Goal: Task Accomplishment & Management: Manage account settings

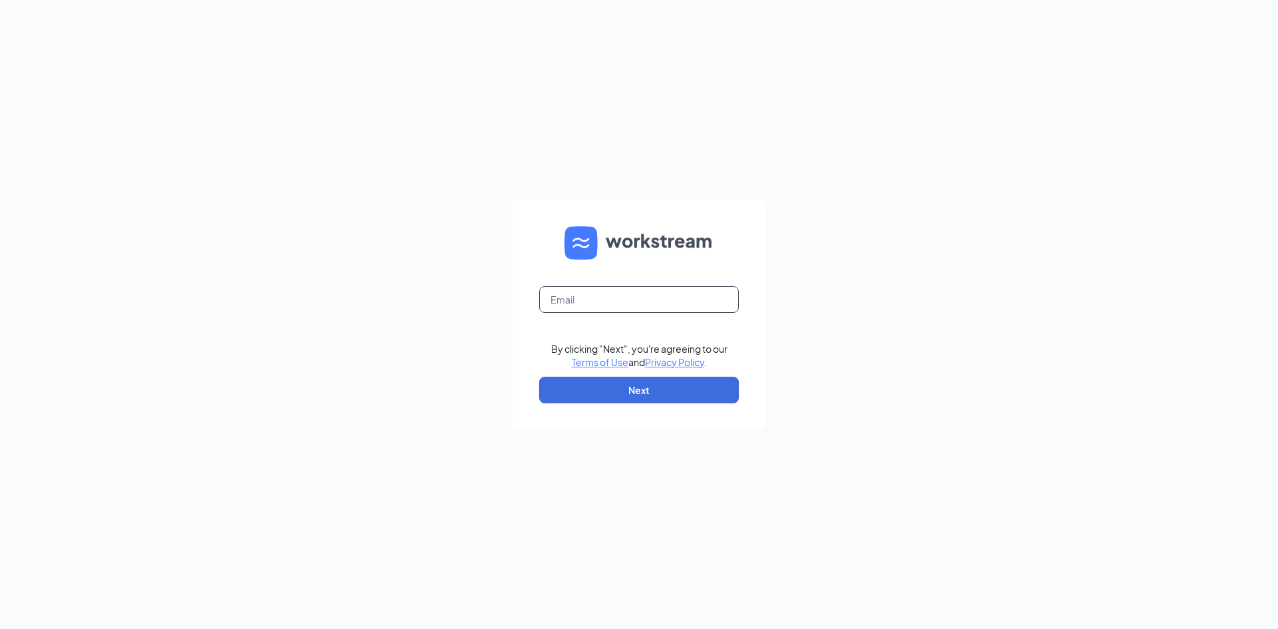
click at [575, 308] on input "text" at bounding box center [639, 299] width 200 height 27
type input "[EMAIL_ADDRESS][DEMOGRAPHIC_DATA][DOMAIN_NAME]"
click at [674, 397] on button "Next" at bounding box center [639, 390] width 200 height 27
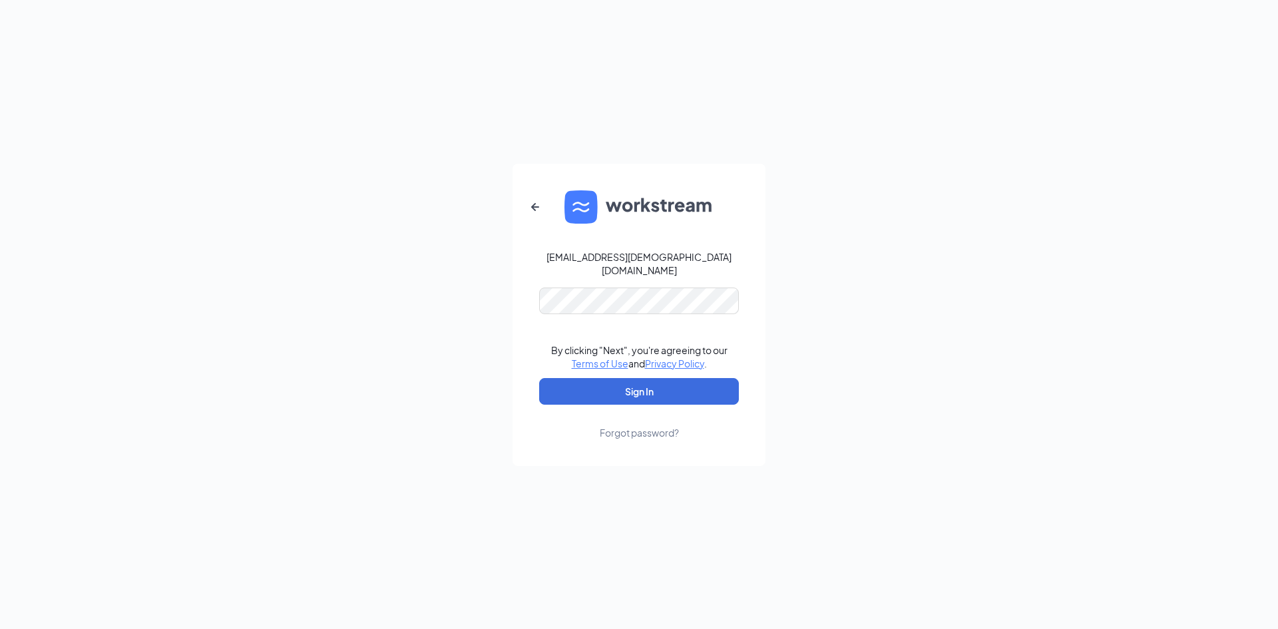
click at [671, 268] on div "03782@chick-fil-a.com" at bounding box center [639, 263] width 200 height 27
click at [265, 252] on div "03782@chick-fil-a.com By clicking "Next", you're agreeing to our Terms of Use a…" at bounding box center [639, 314] width 1278 height 629
click at [645, 378] on button "Sign In" at bounding box center [639, 391] width 200 height 27
click at [311, 280] on div "03782@chick-fil-a.com Credential mismatches. By clicking "Next", you're agreein…" at bounding box center [639, 314] width 1278 height 629
click at [539, 378] on button "Sign In" at bounding box center [639, 391] width 200 height 27
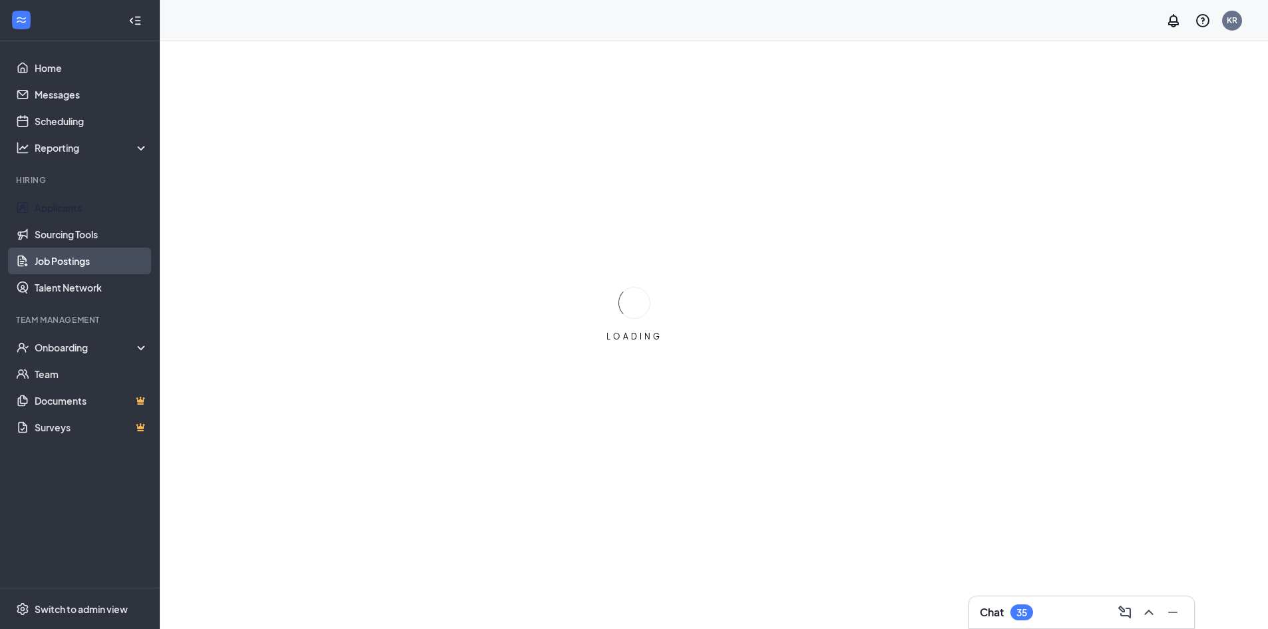
drag, startPoint x: 26, startPoint y: 214, endPoint x: 18, endPoint y: 264, distance: 50.5
click at [35, 215] on link "Applicants" at bounding box center [92, 207] width 114 height 27
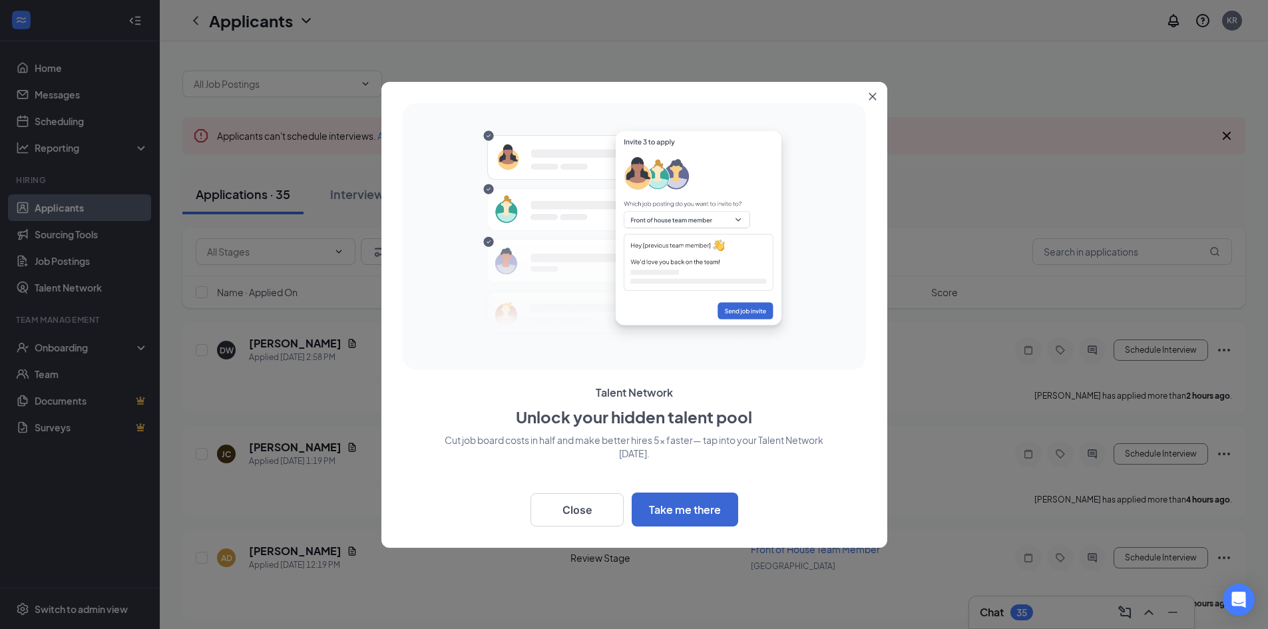
click at [876, 90] on button "Close" at bounding box center [875, 94] width 24 height 24
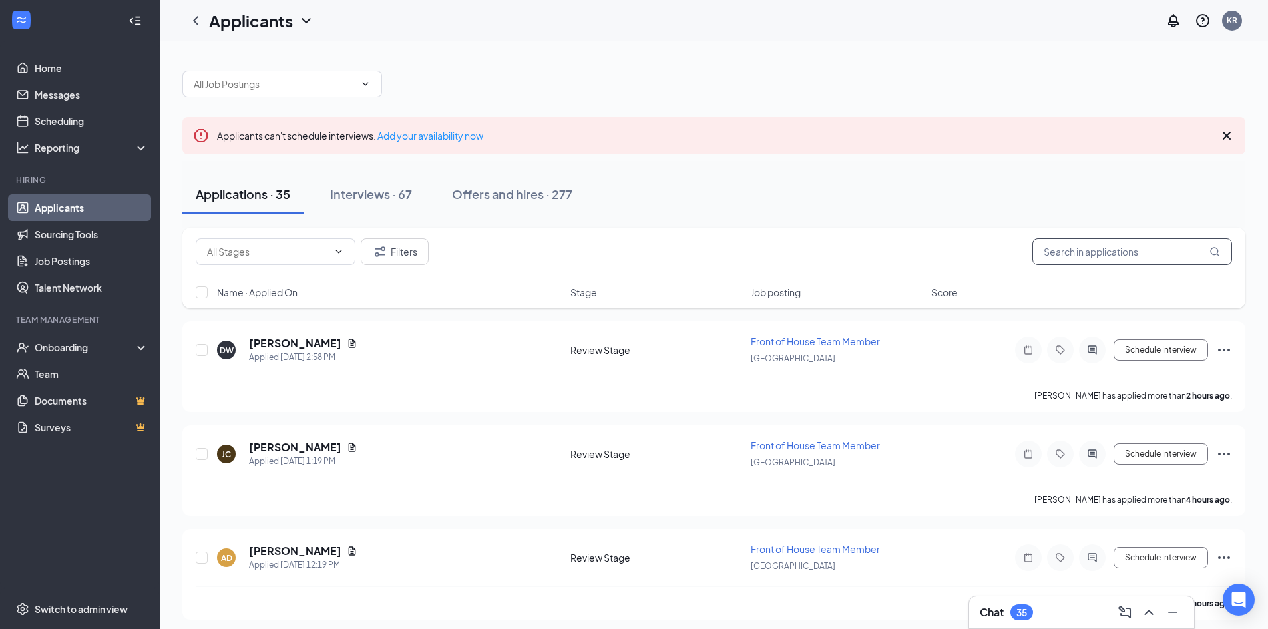
click at [1077, 256] on input "text" at bounding box center [1132, 251] width 200 height 27
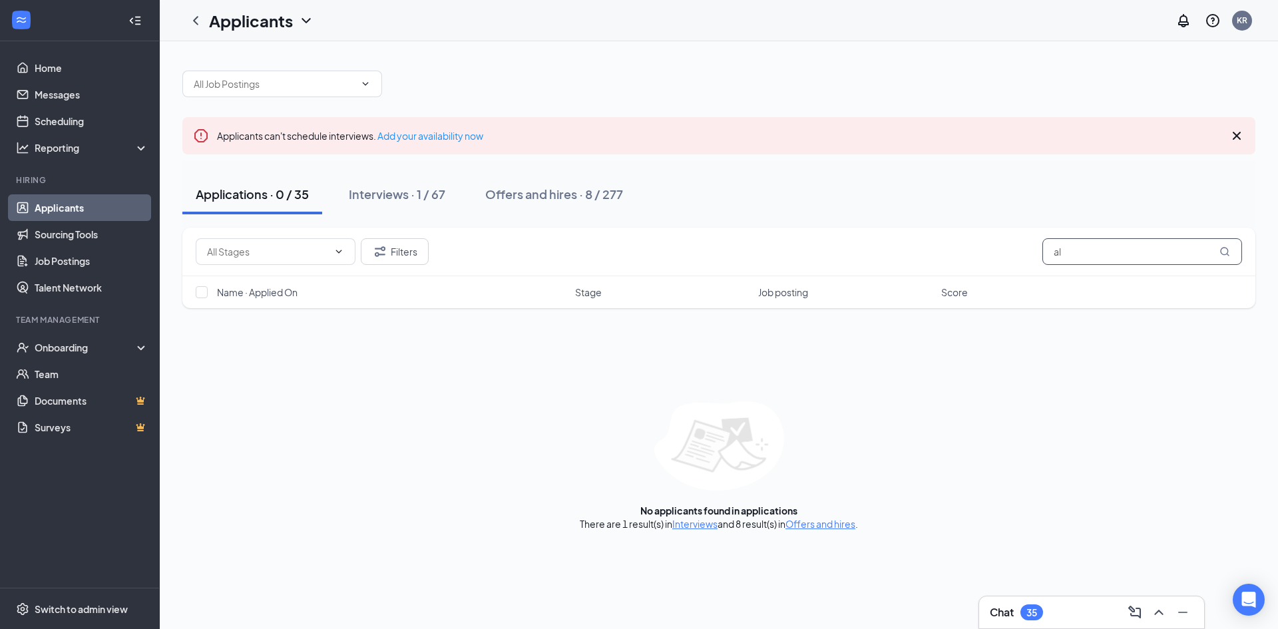
type input "a"
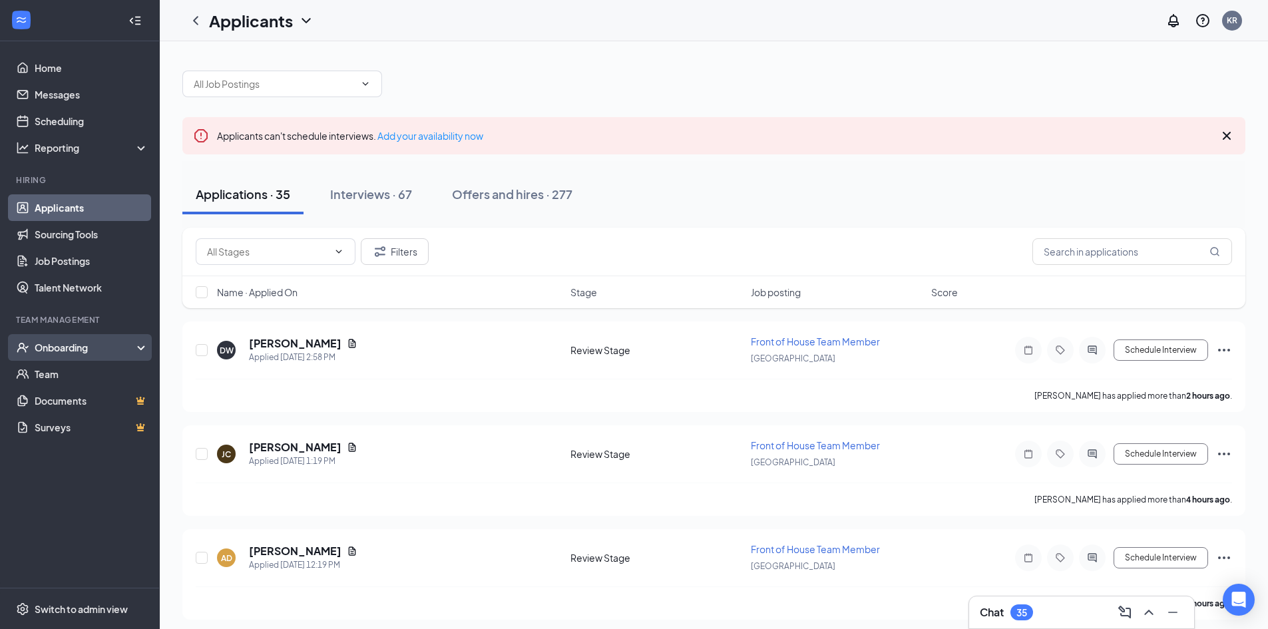
click at [115, 349] on div "Onboarding" at bounding box center [86, 347] width 102 height 13
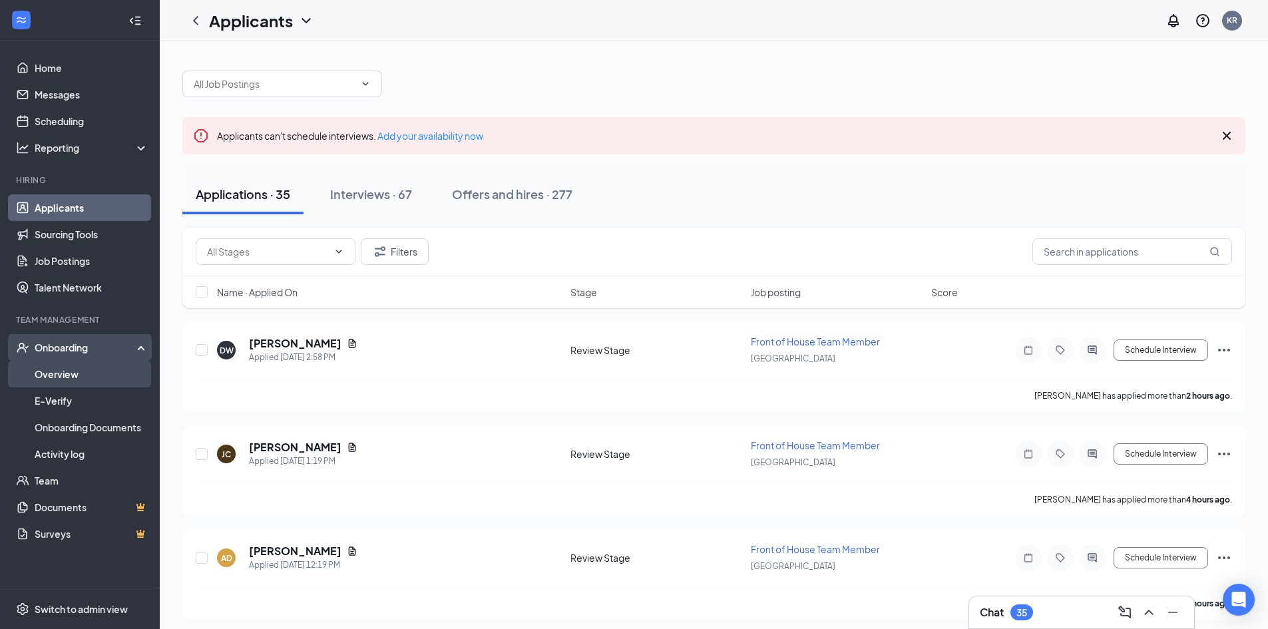
click at [93, 379] on link "Overview" at bounding box center [92, 374] width 114 height 27
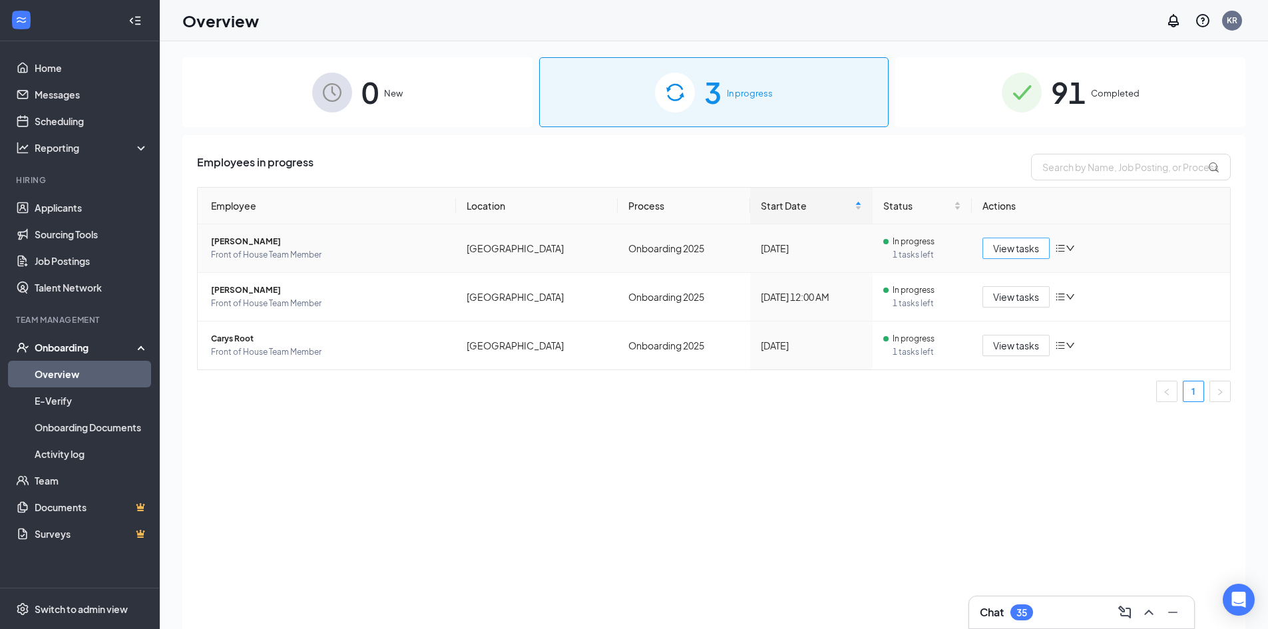
click at [1013, 251] on span "View tasks" at bounding box center [1016, 248] width 46 height 15
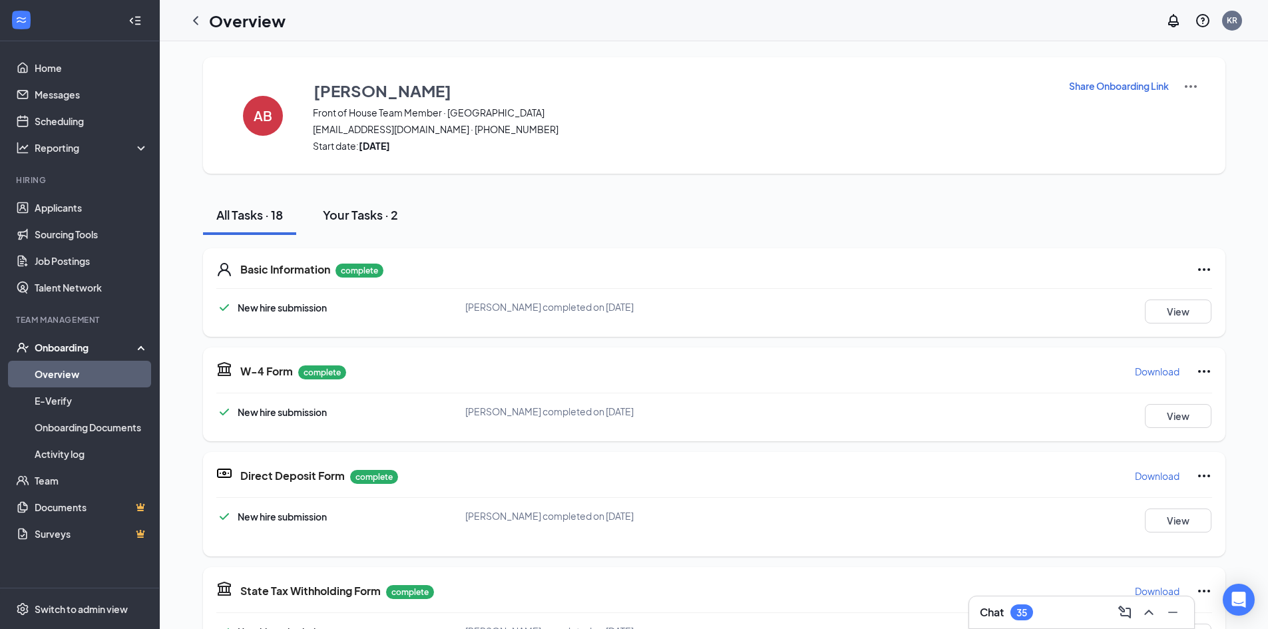
click at [396, 214] on div "Your Tasks · 2" at bounding box center [360, 214] width 75 height 17
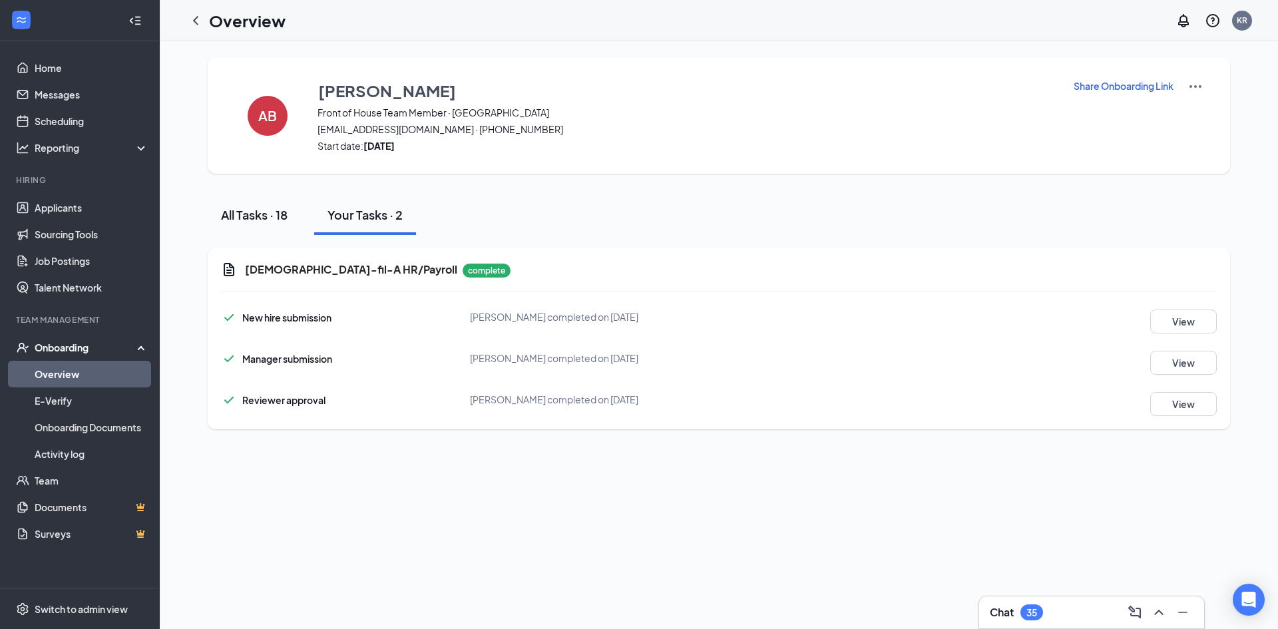
click at [251, 228] on button "All Tasks · 18" at bounding box center [254, 215] width 93 height 40
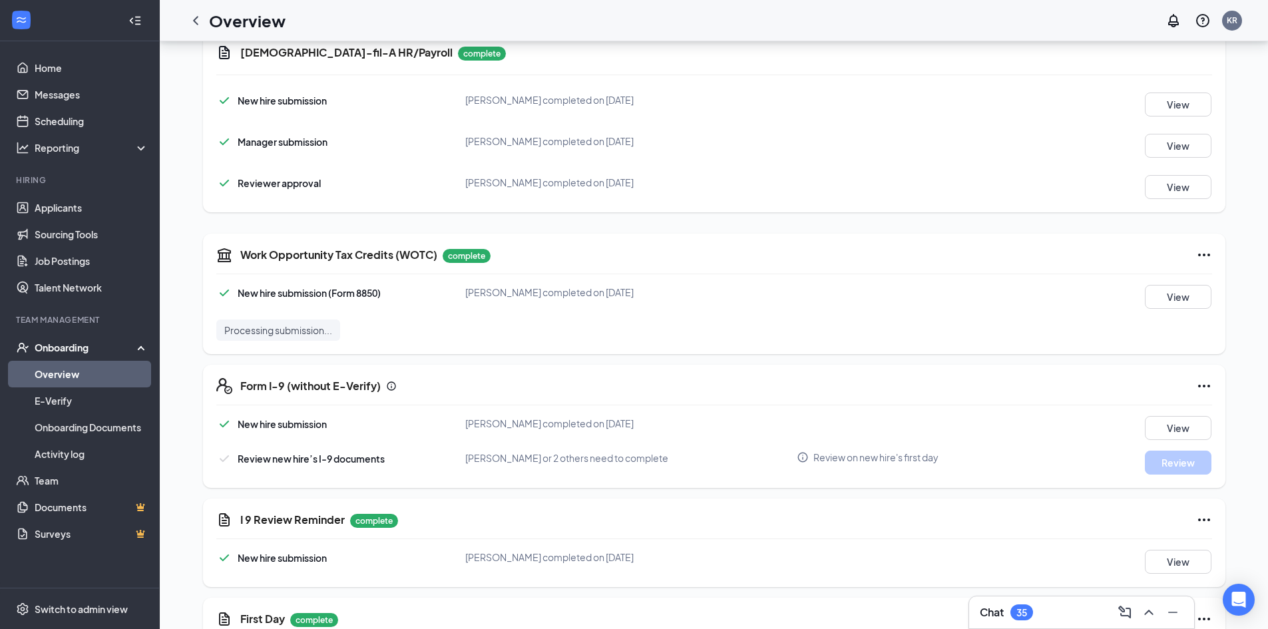
scroll to position [932, 0]
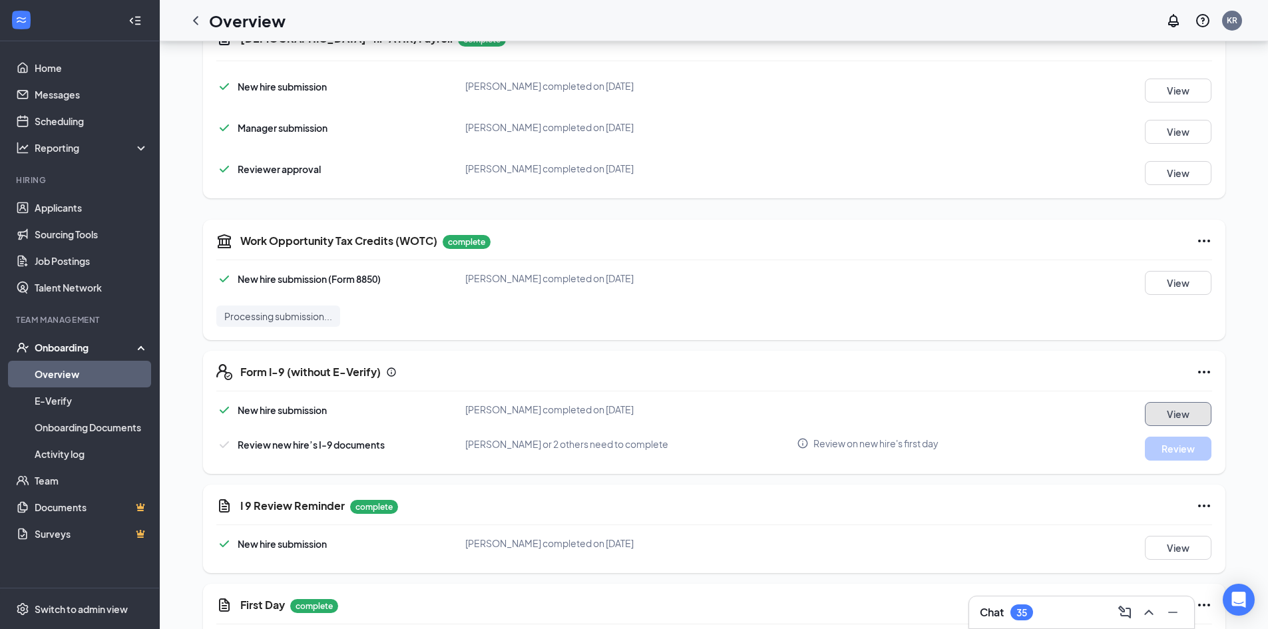
click at [1160, 409] on button "View" at bounding box center [1178, 414] width 67 height 24
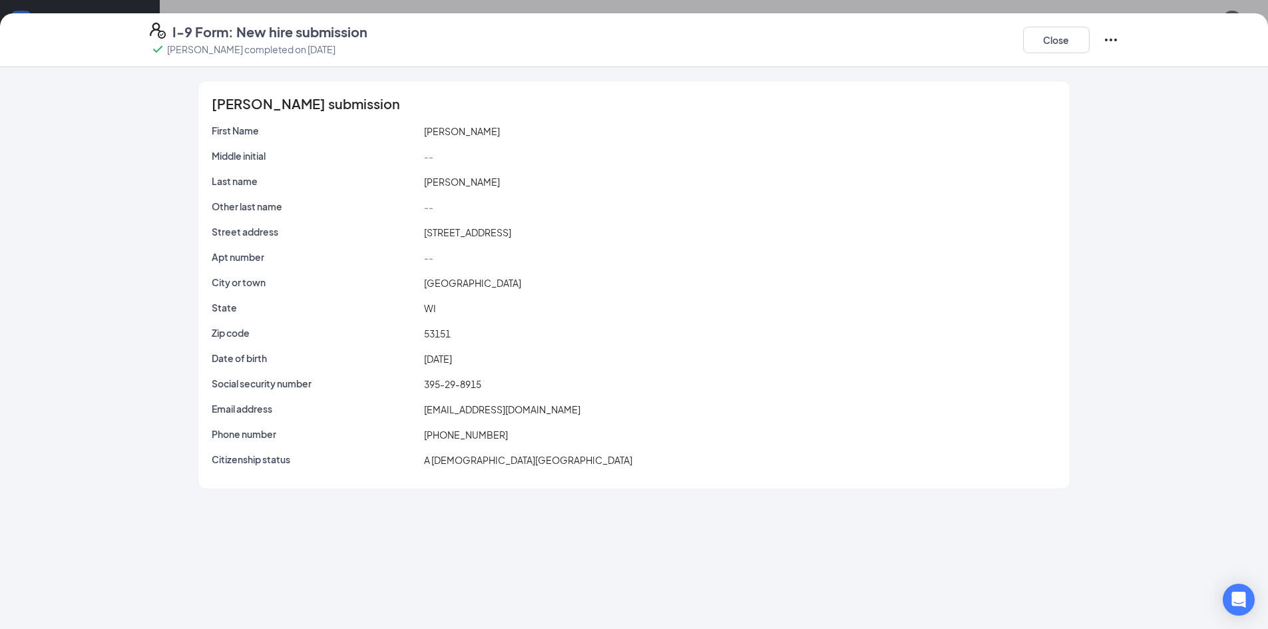
scroll to position [924, 0]
click at [1081, 34] on button "Close" at bounding box center [1056, 40] width 67 height 27
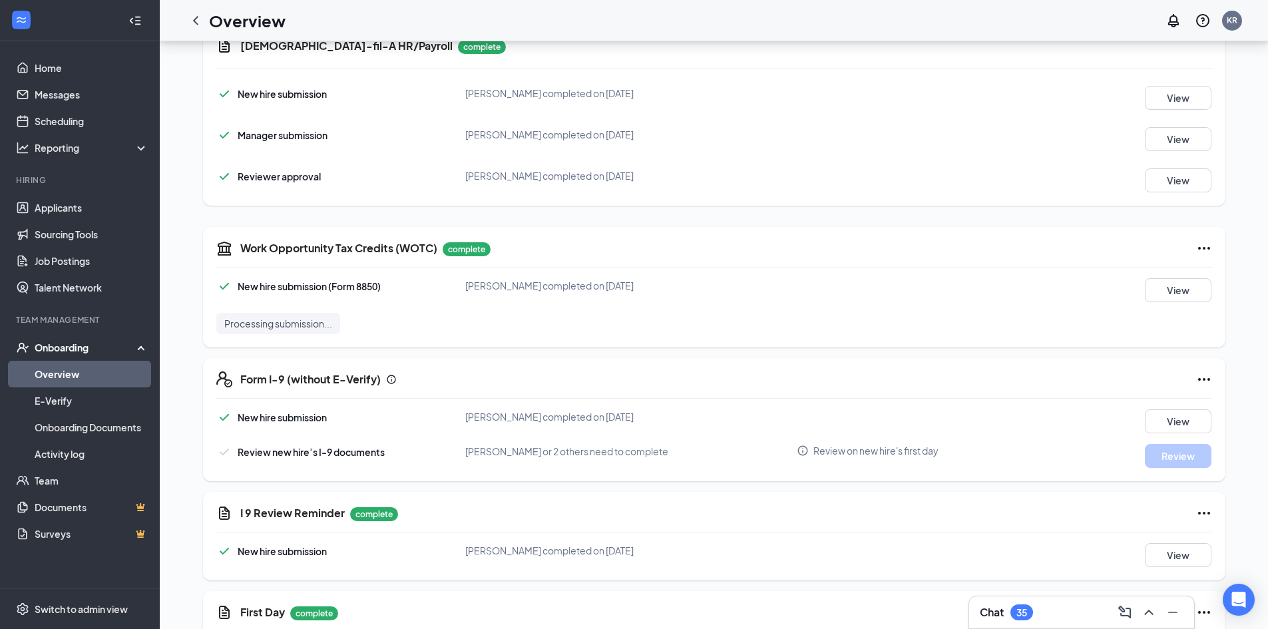
click at [278, 446] on div "Review new hire’s I-9 documents" at bounding box center [311, 452] width 147 height 15
click at [232, 450] on div "Review new hire’s I-9 documents" at bounding box center [300, 452] width 168 height 16
click at [798, 447] on icon "Info" at bounding box center [803, 451] width 12 height 12
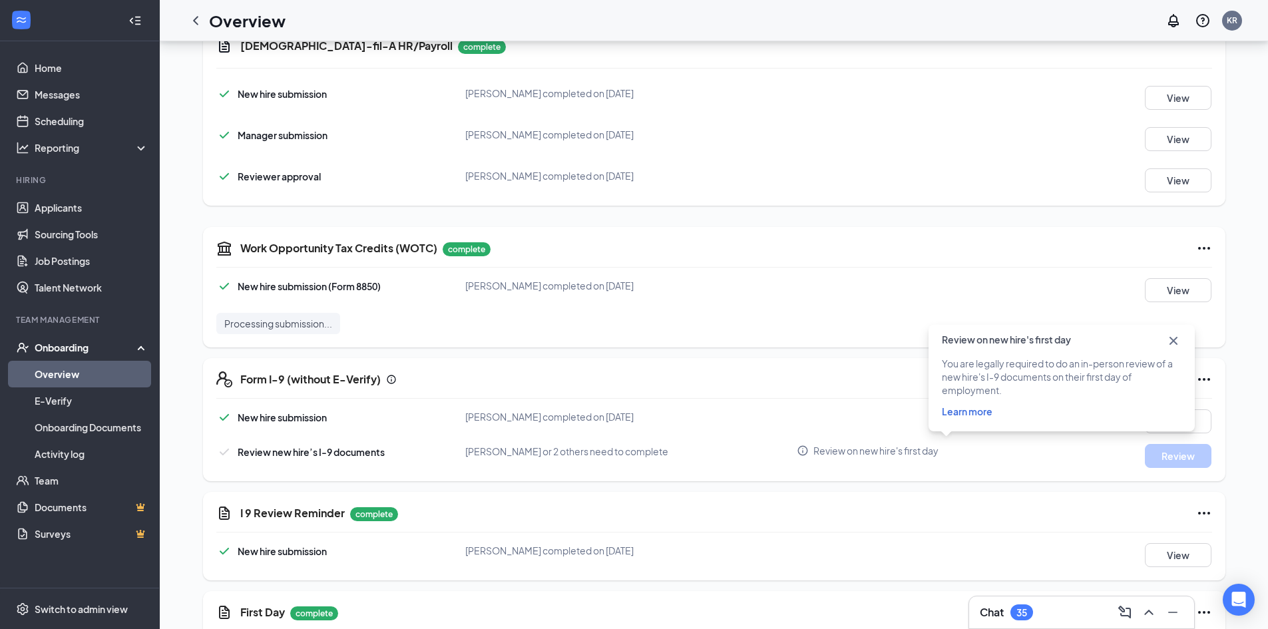
click at [853, 457] on div "Review new hire’s I-9 documents [PERSON_NAME] or 2 others need to complete Revi…" at bounding box center [714, 456] width 996 height 24
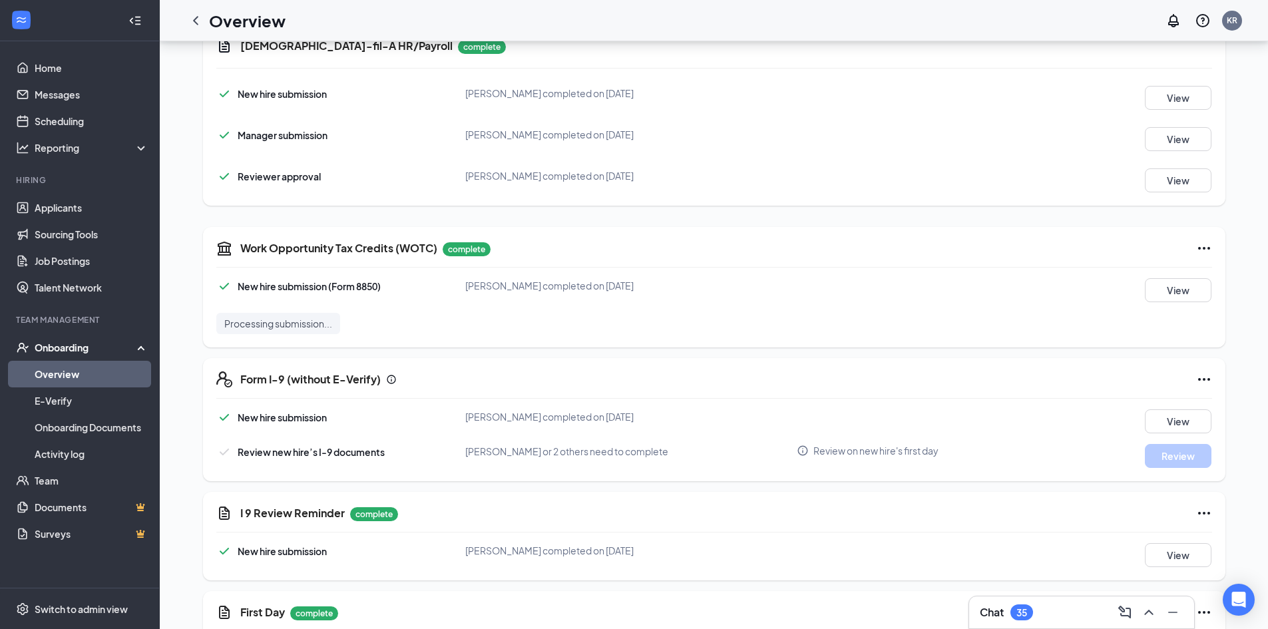
scroll to position [991, 0]
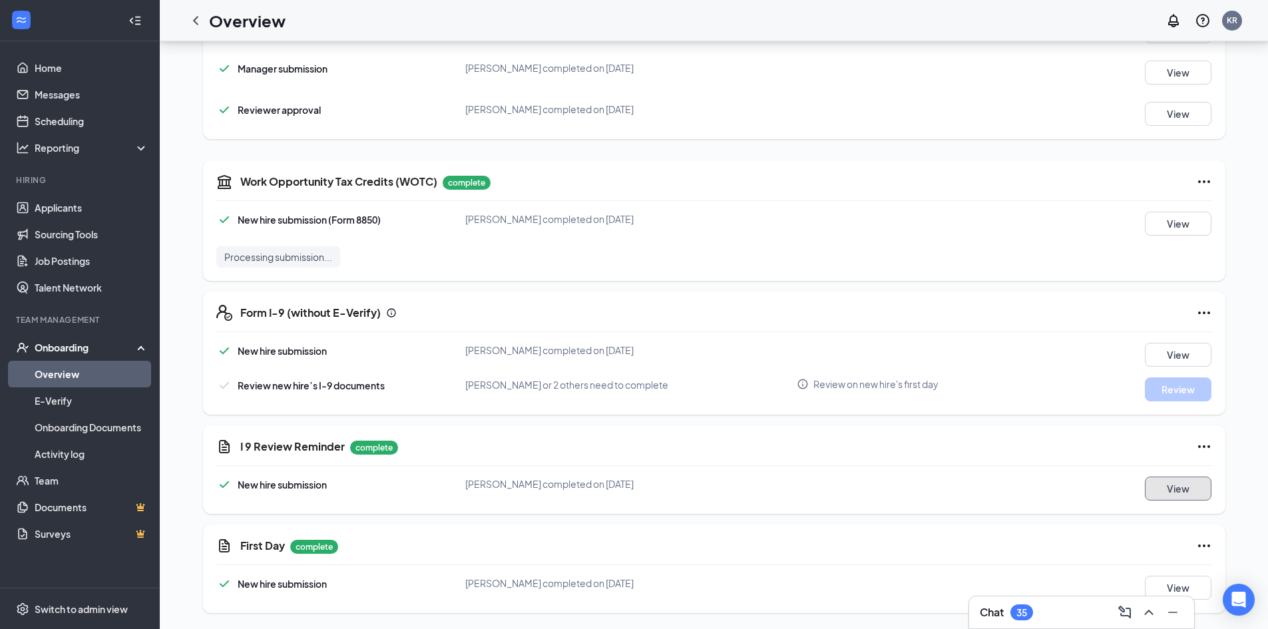
click at [1174, 485] on button "View" at bounding box center [1178, 488] width 67 height 24
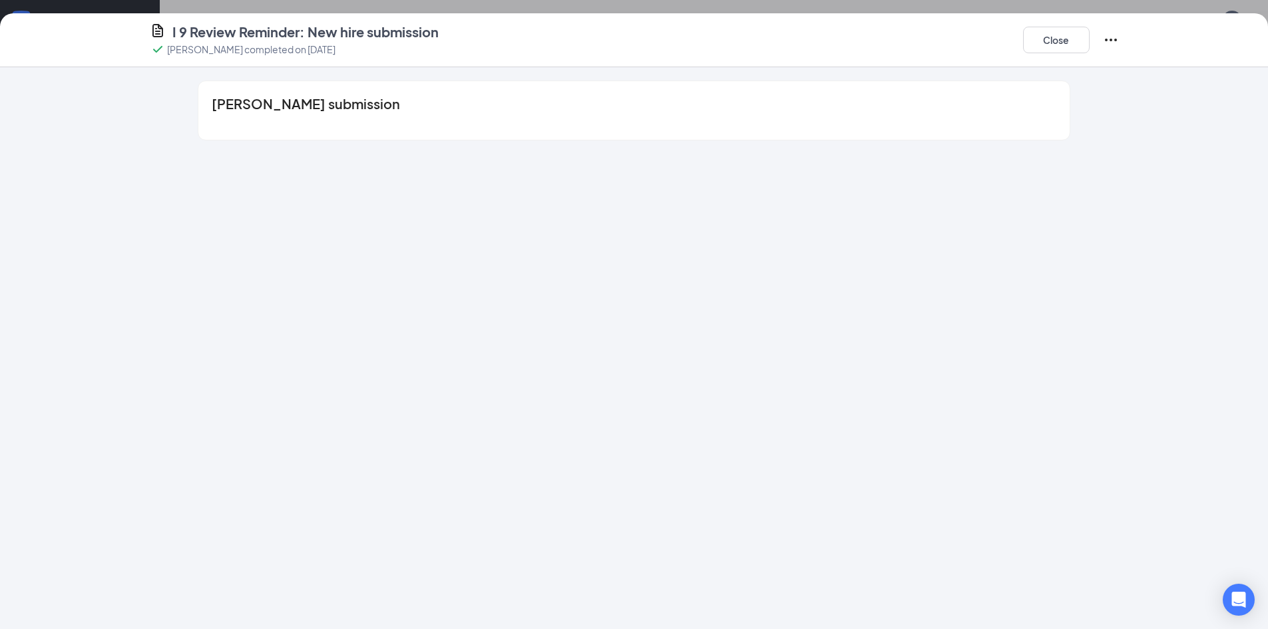
click at [453, 116] on div "[PERSON_NAME] submission" at bounding box center [633, 110] width 870 height 59
click at [1037, 34] on button "Close" at bounding box center [1056, 40] width 67 height 27
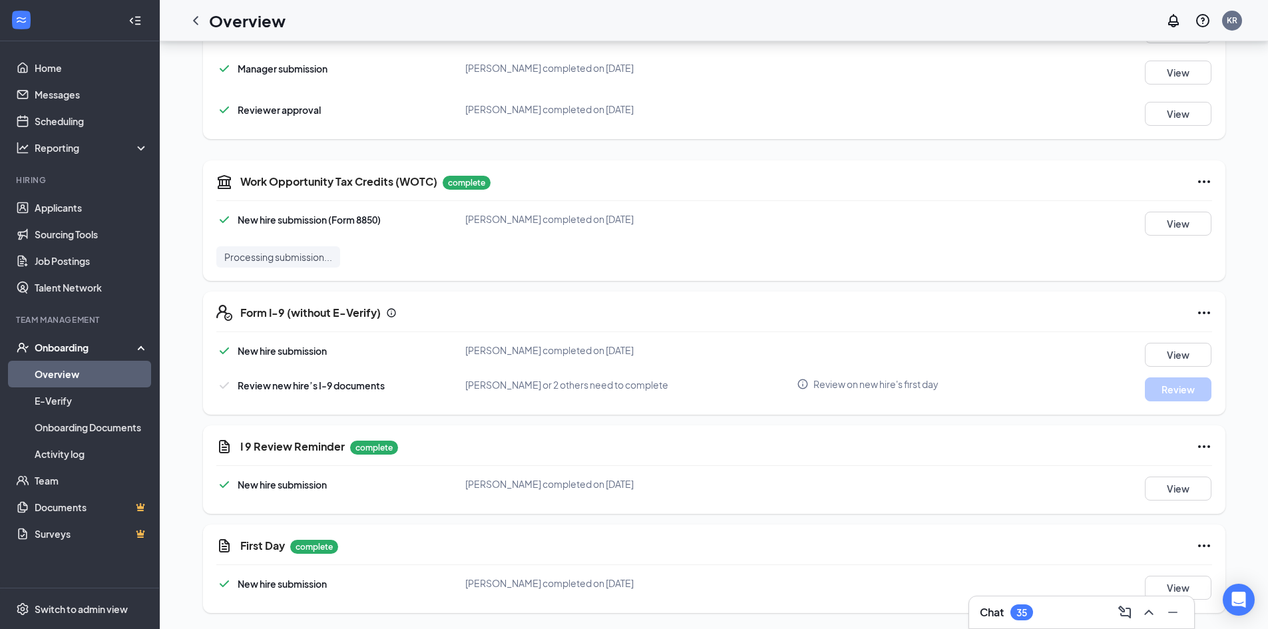
click at [1212, 449] on div "I 9 Review Reminder complete New hire submission [PERSON_NAME] completed on [DA…" at bounding box center [714, 469] width 1022 height 89
click at [1206, 447] on icon "Ellipses" at bounding box center [1204, 447] width 16 height 16
click at [1200, 312] on icon "Ellipses" at bounding box center [1204, 312] width 12 height 3
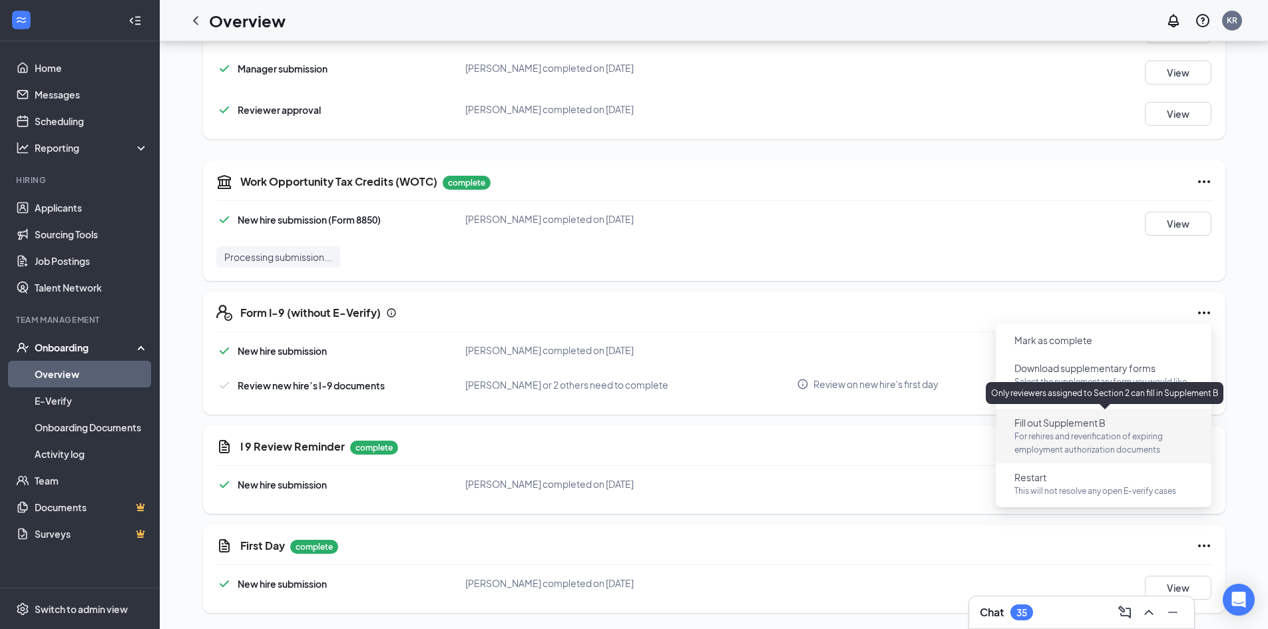
click at [1118, 445] on span "For rehires and reverification of expiring employment authorization documents" at bounding box center [1103, 443] width 178 height 27
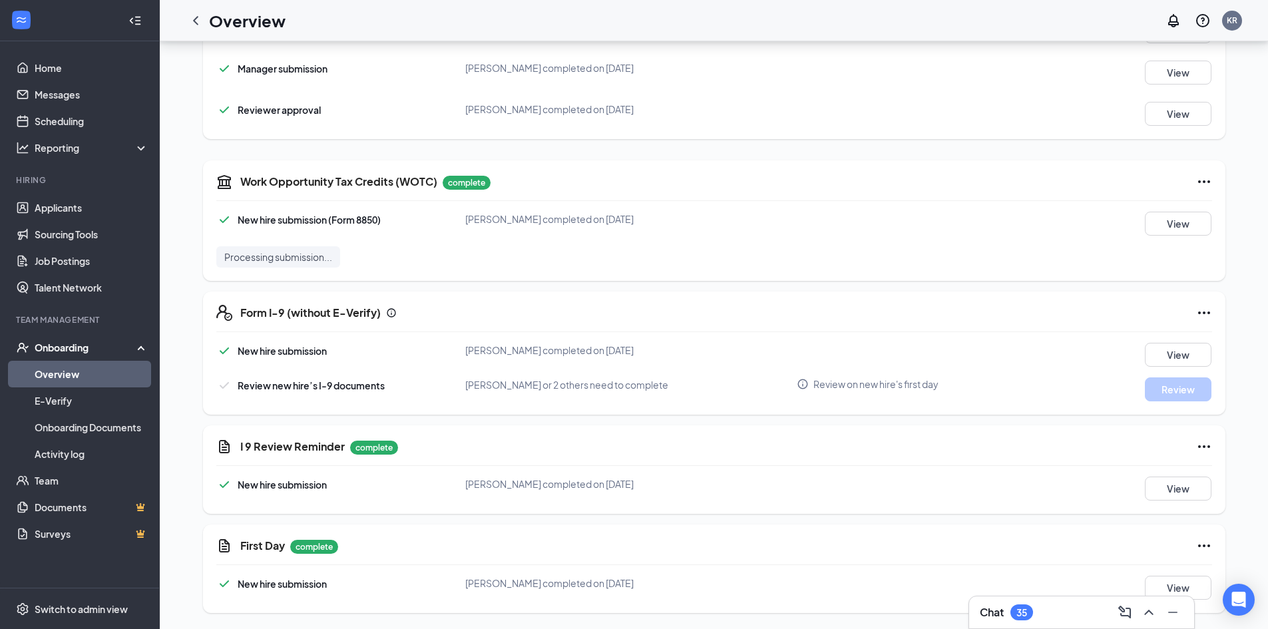
click at [1197, 318] on icon "Ellipses" at bounding box center [1204, 313] width 16 height 16
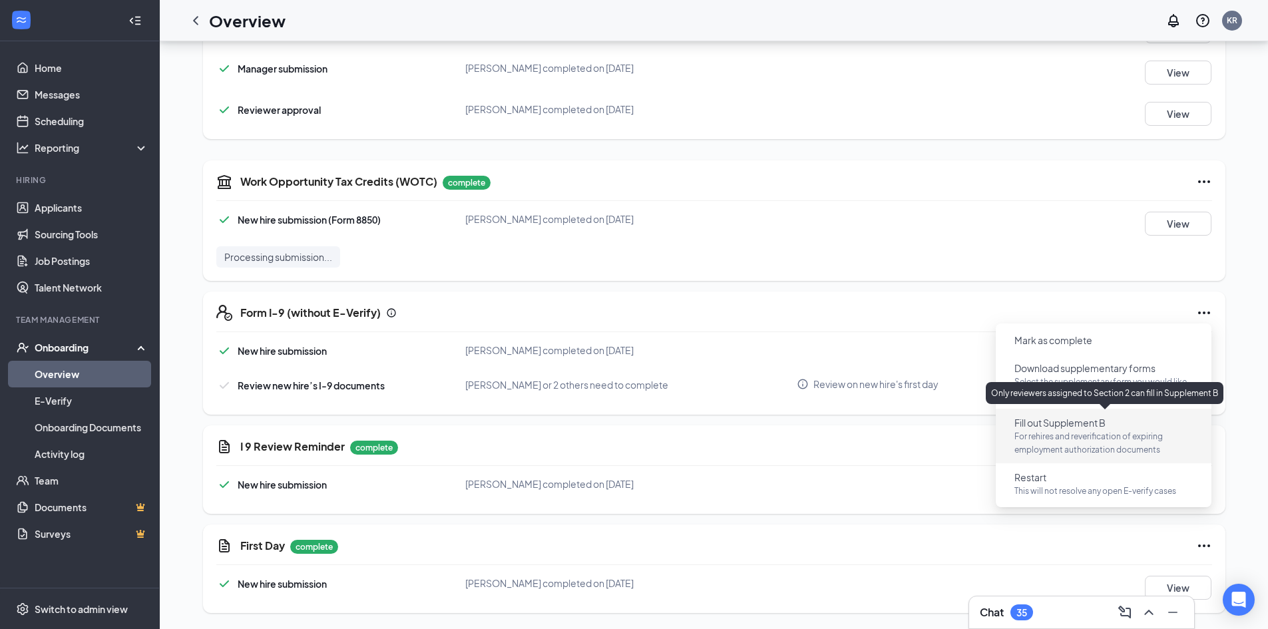
click at [1103, 437] on span "For rehires and reverification of expiring employment authorization documents" at bounding box center [1103, 443] width 178 height 27
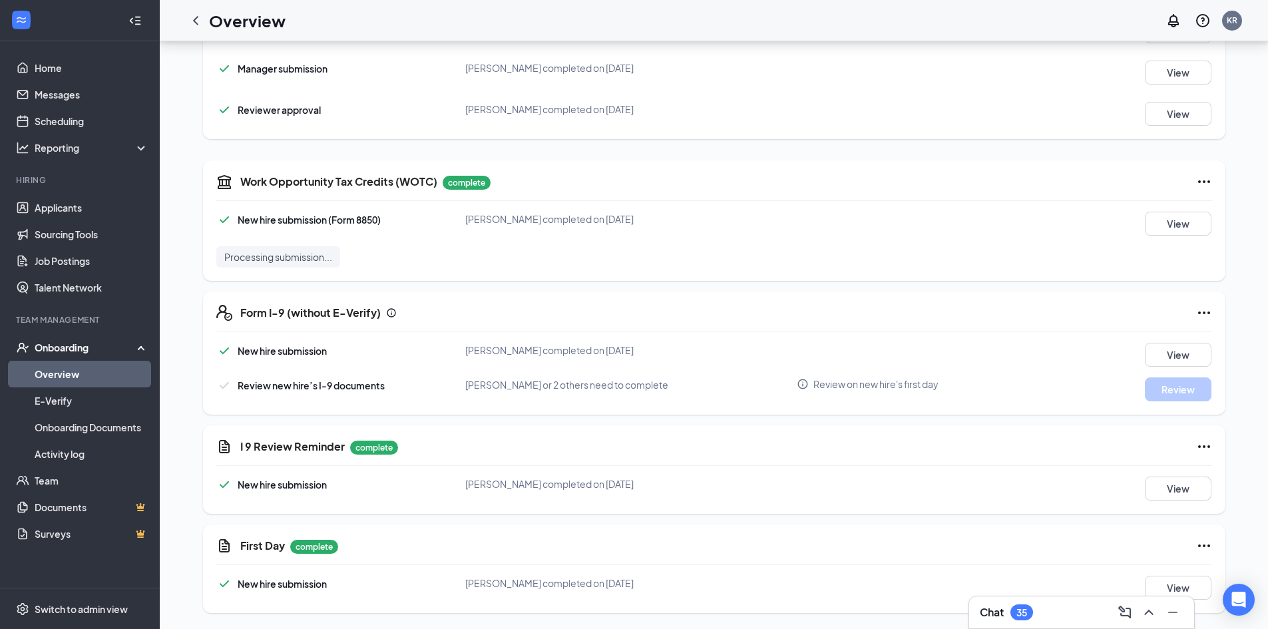
click at [1204, 307] on icon "Ellipses" at bounding box center [1204, 313] width 16 height 16
drag, startPoint x: 676, startPoint y: 288, endPoint x: 633, endPoint y: 292, distance: 43.4
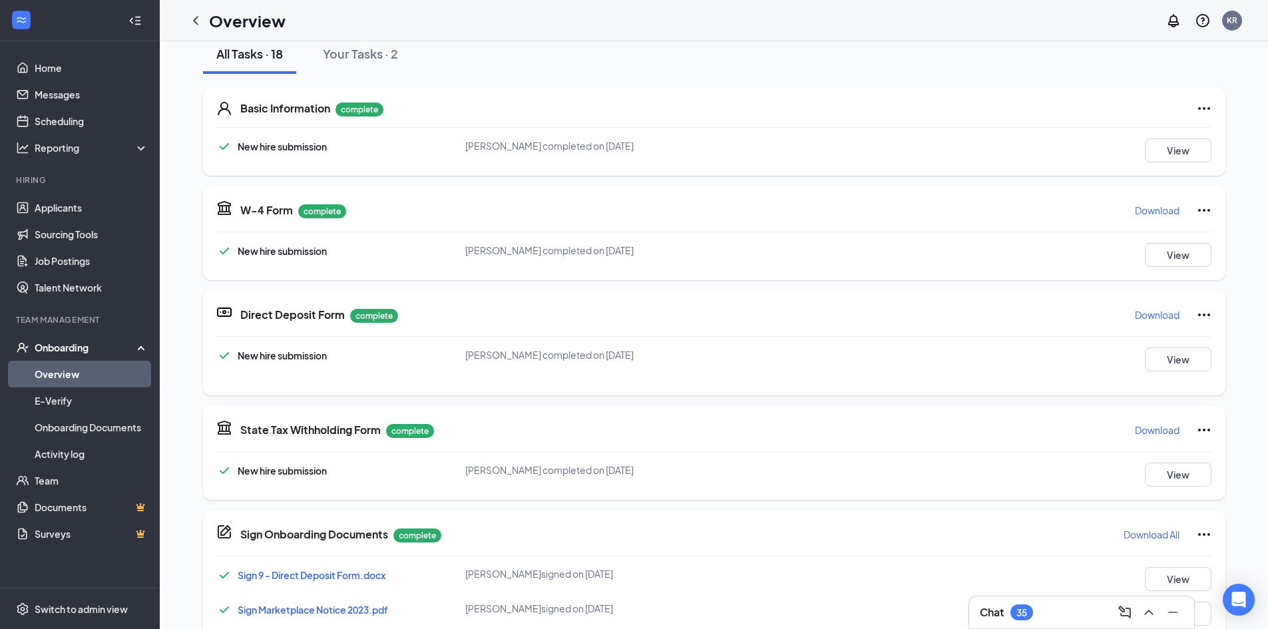
scroll to position [0, 0]
